Goal: Find specific page/section: Find specific page/section

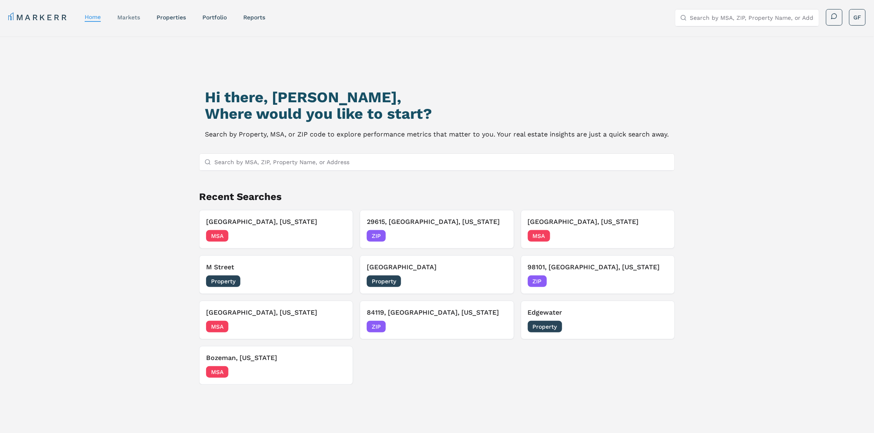
click at [137, 18] on link "markets" at bounding box center [128, 17] width 23 height 7
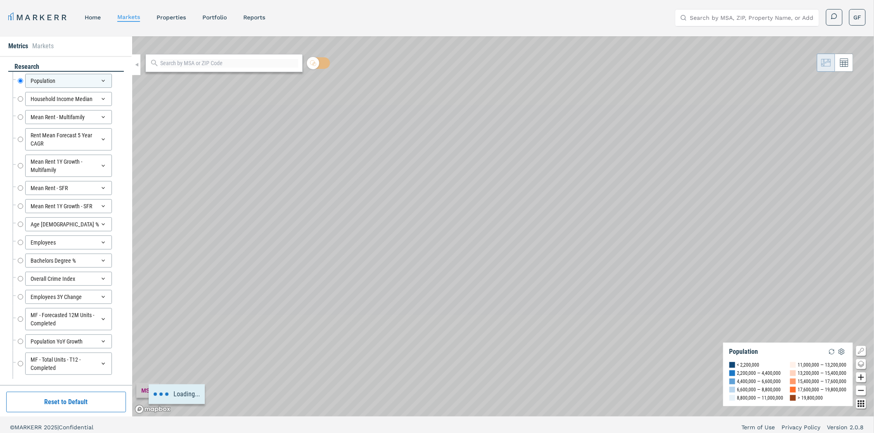
click at [684, 207] on div "Loading..." at bounding box center [502, 226] width 741 height 381
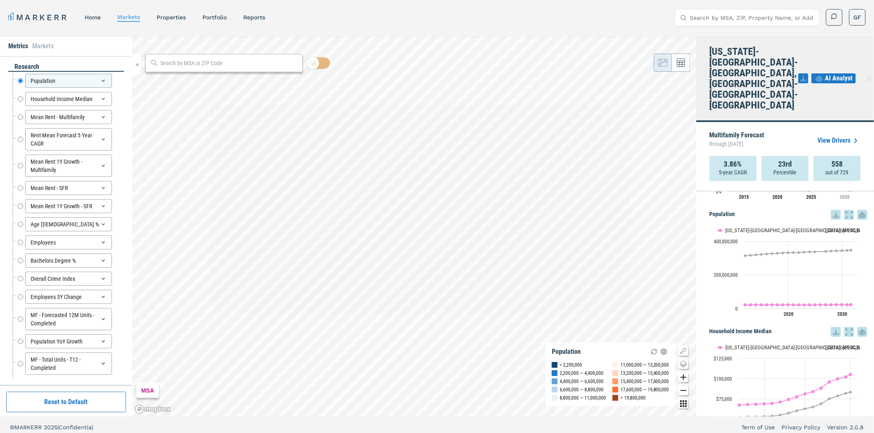
scroll to position [92, 0]
click at [826, 224] on button "Show USA" at bounding box center [825, 227] width 17 height 7
